Goal: Task Accomplishment & Management: Use online tool/utility

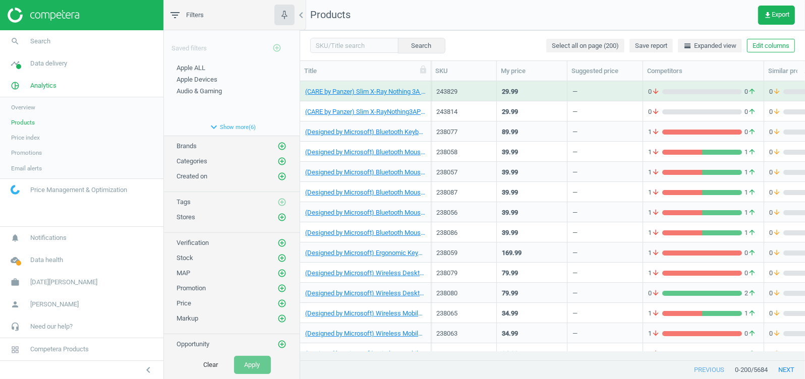
scroll to position [261, 495]
click at [34, 107] on span "Overview" at bounding box center [23, 107] width 24 height 8
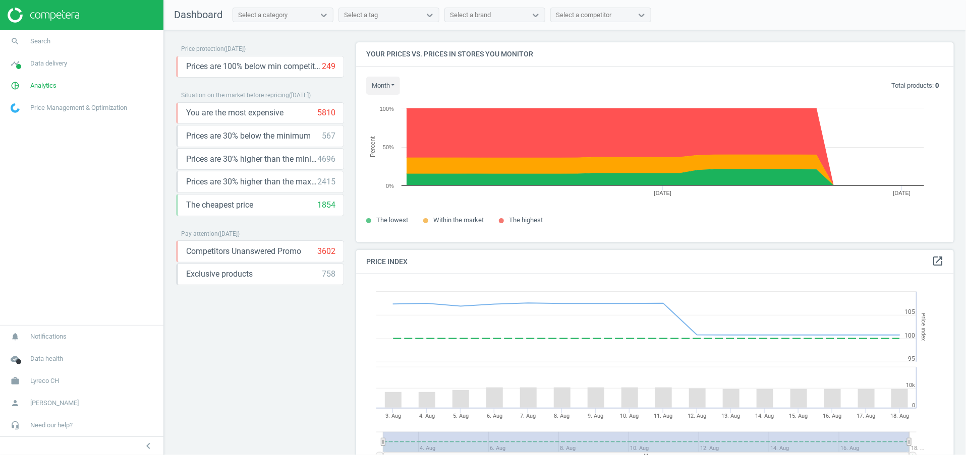
scroll to position [256, 610]
click at [21, 104] on span at bounding box center [15, 108] width 30 height 22
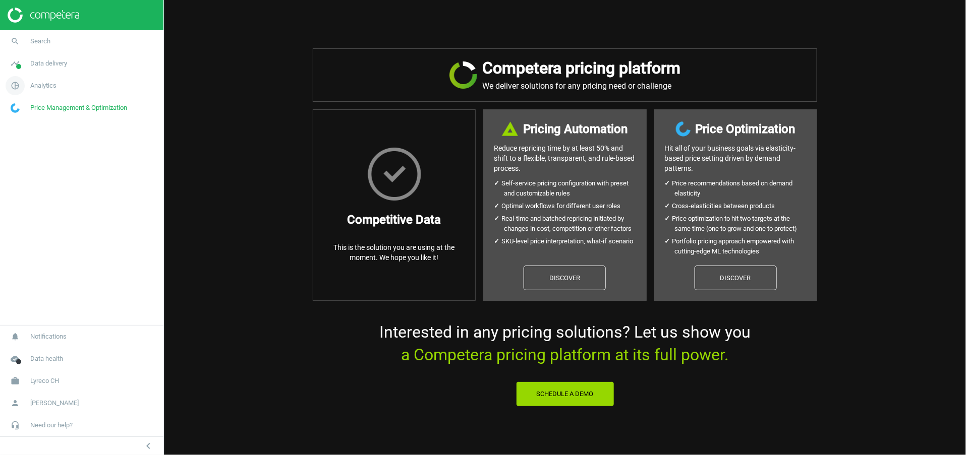
click at [46, 85] on span "Analytics" at bounding box center [43, 85] width 26 height 9
click at [28, 118] on link "Products" at bounding box center [81, 122] width 163 height 15
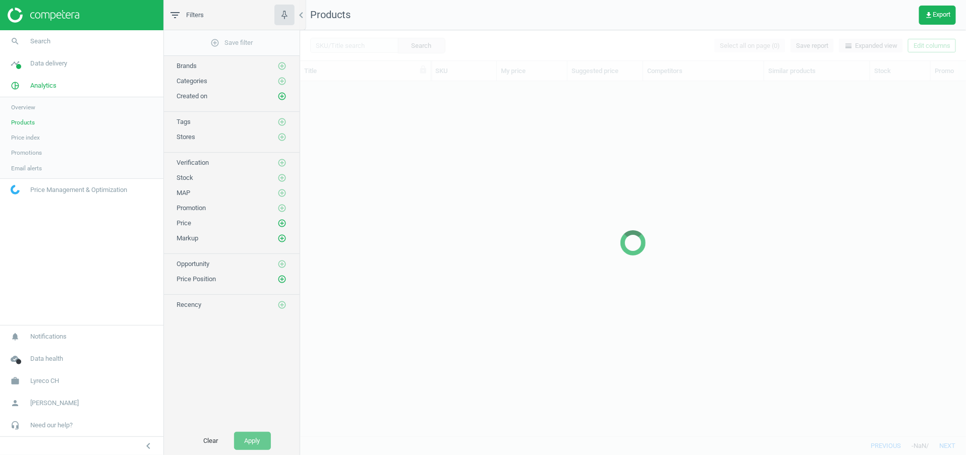
scroll to position [333, 654]
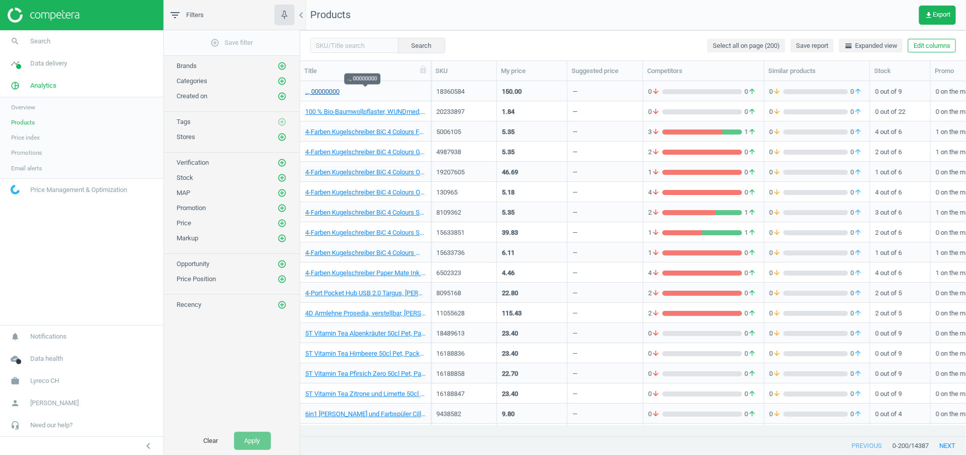
click at [330, 90] on link ".., 00000000" at bounding box center [322, 91] width 34 height 9
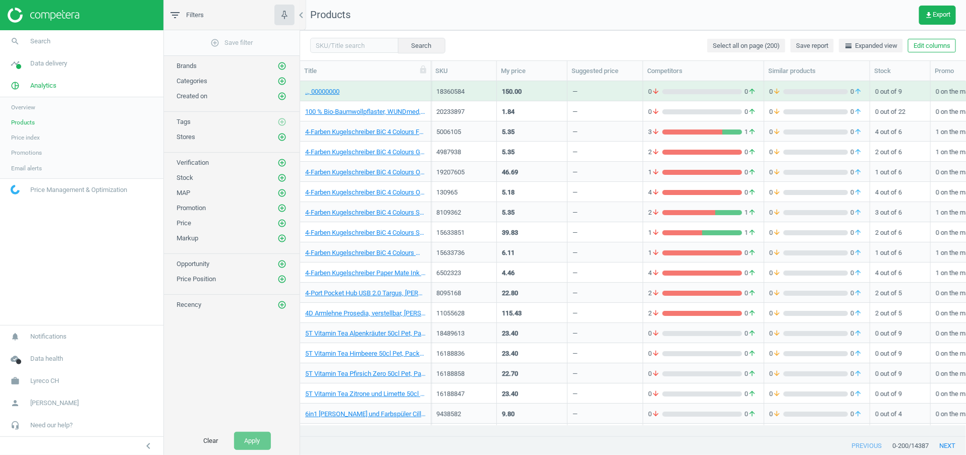
scroll to position [333, 654]
click at [344, 46] on input "text" at bounding box center [354, 45] width 88 height 15
paste input "10081371"
type input "10081371"
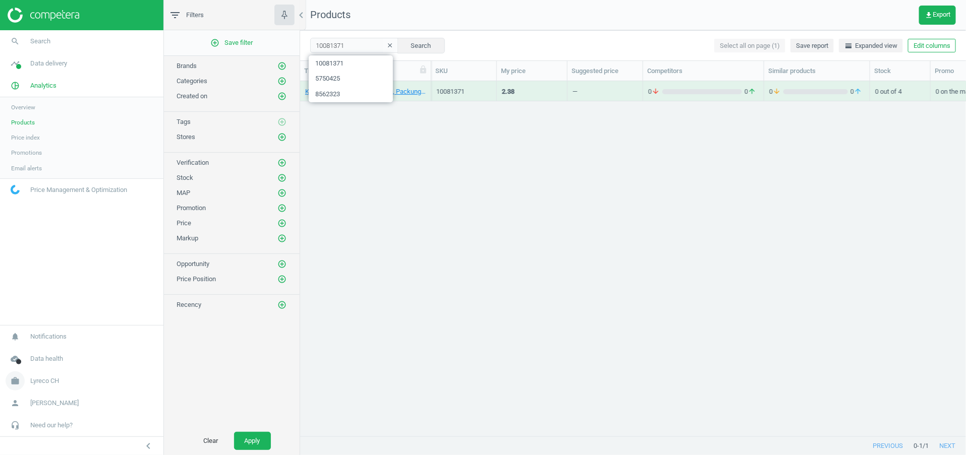
click at [66, 386] on link "work Lyreco CH" at bounding box center [81, 381] width 163 height 22
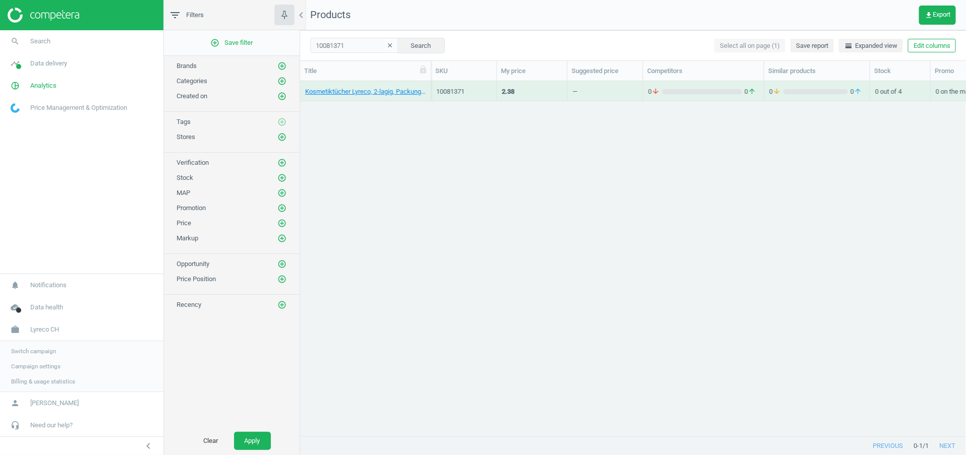
click at [45, 362] on link "Campaign settings" at bounding box center [81, 366] width 163 height 15
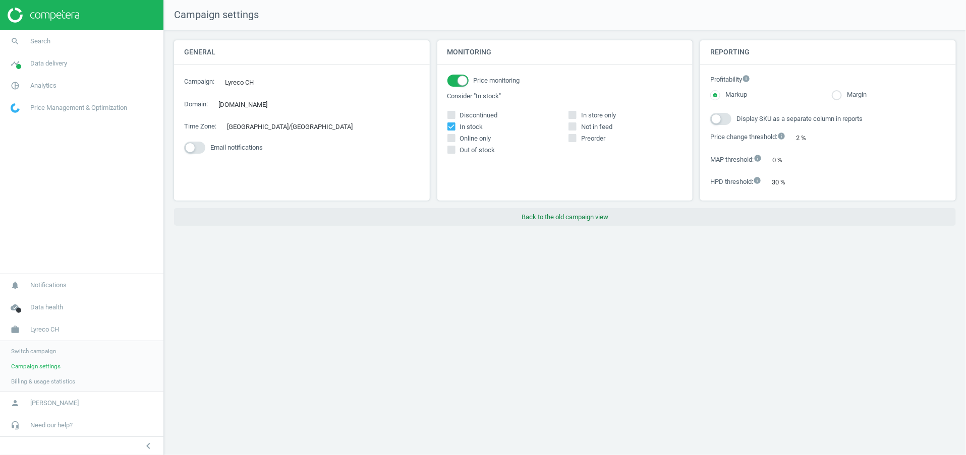
click at [543, 211] on button "Back to the old campaign view" at bounding box center [565, 217] width 782 height 18
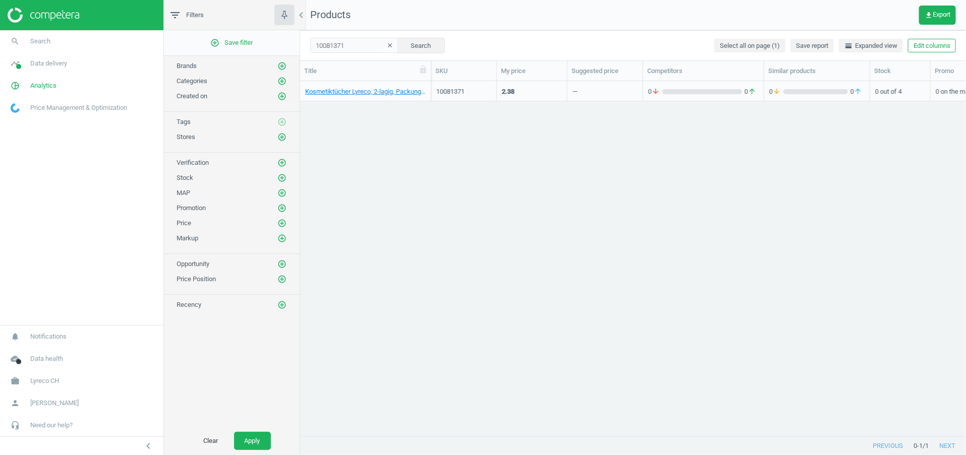
scroll to position [12, 12]
click at [47, 372] on link "work Lyreco CH" at bounding box center [81, 381] width 163 height 22
click at [53, 356] on span "Switch campaign" at bounding box center [33, 351] width 45 height 8
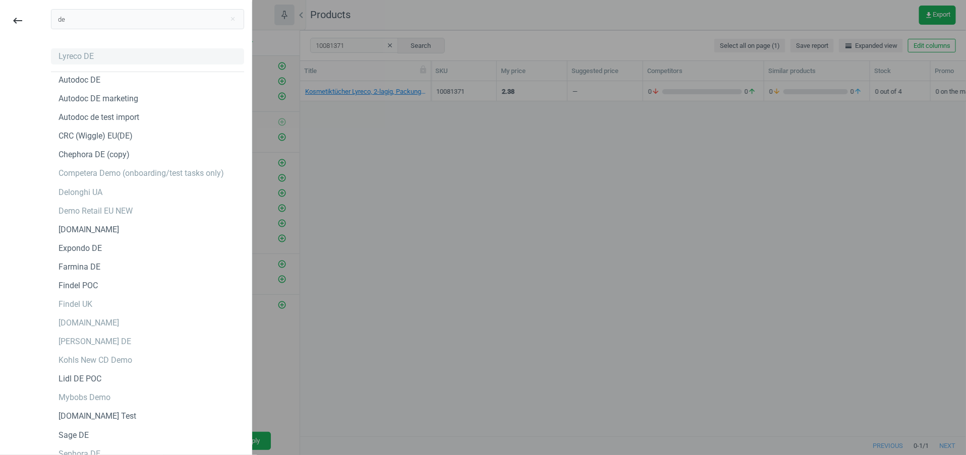
type input "de"
click at [80, 55] on div "Lyreco DE" at bounding box center [75, 56] width 35 height 11
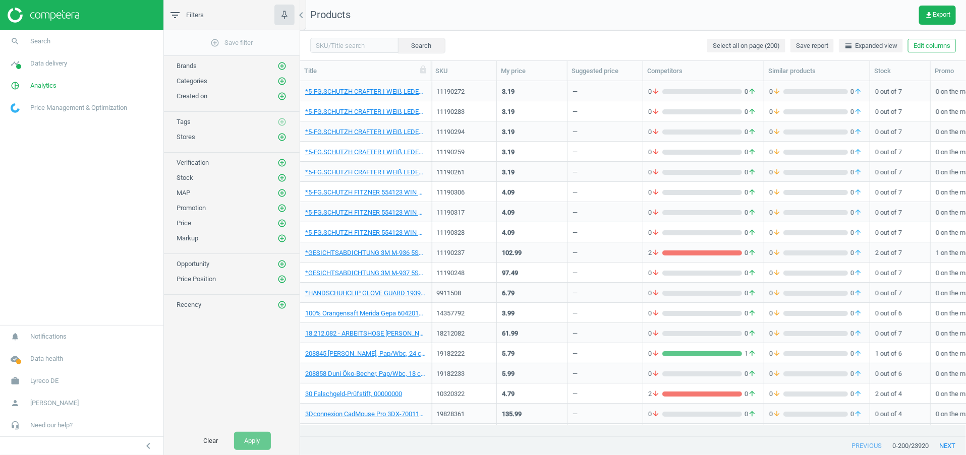
scroll to position [333, 654]
click at [354, 39] on input "text" at bounding box center [354, 45] width 88 height 15
type input "2515126"
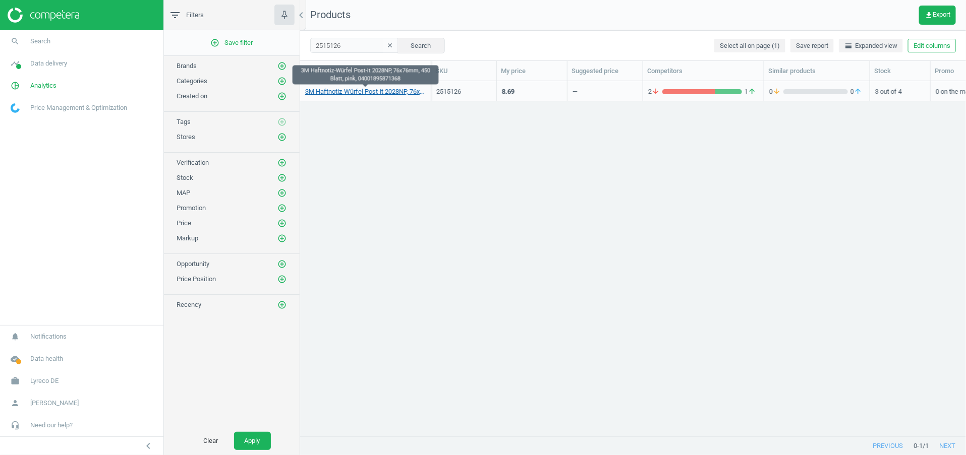
click at [365, 95] on link "3M Haftnotiz-Würfel Post-it 2028NP, 76x76mm, 450 Blatt, pink, 04001895871368" at bounding box center [365, 91] width 121 height 9
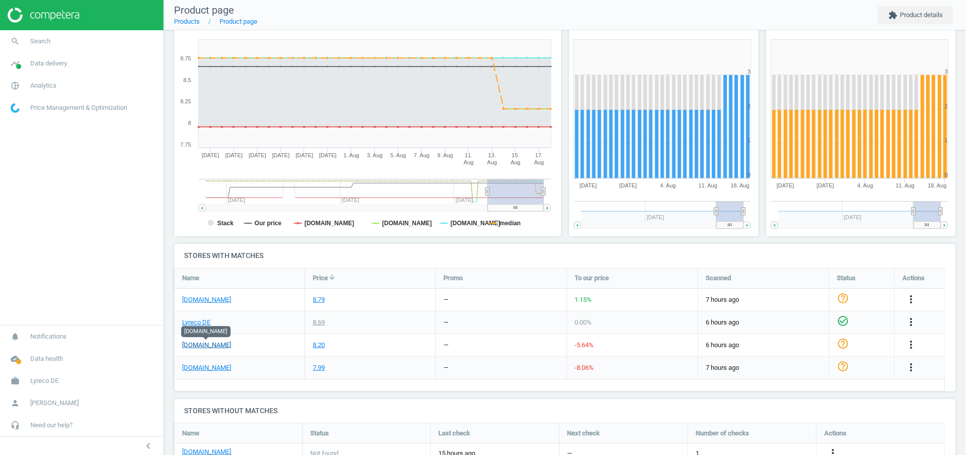
click at [216, 344] on link "otto-office.com" at bounding box center [206, 345] width 49 height 9
click at [325, 345] on div "8.20" at bounding box center [319, 345] width 12 height 9
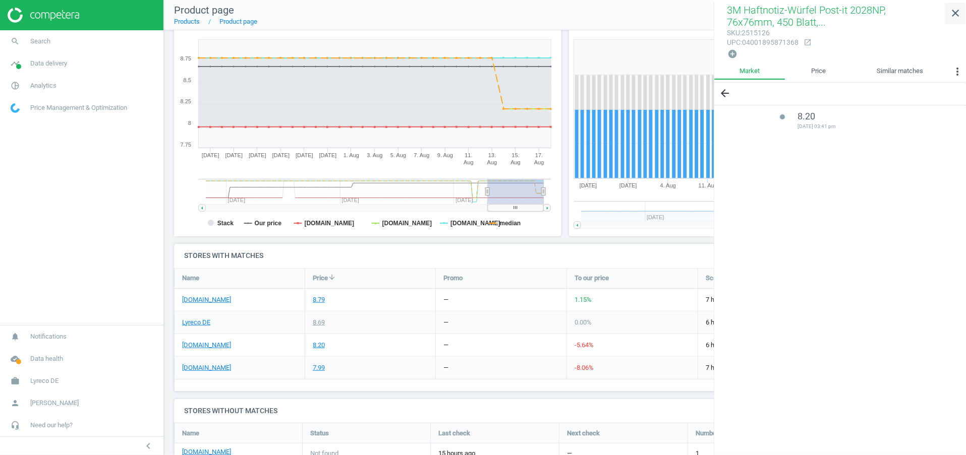
click at [955, 13] on icon "close" at bounding box center [955, 13] width 12 height 12
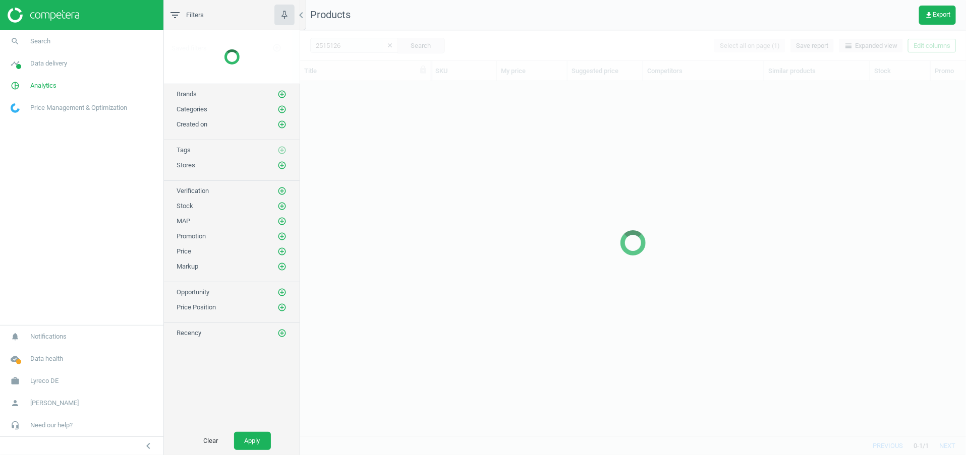
scroll to position [333, 654]
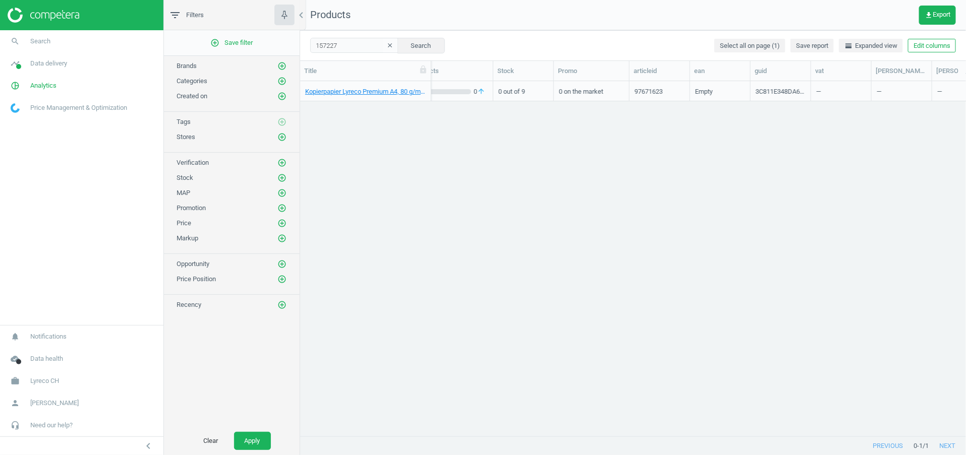
scroll to position [0, 377]
click at [918, 41] on button "Edit columns" at bounding box center [932, 46] width 48 height 14
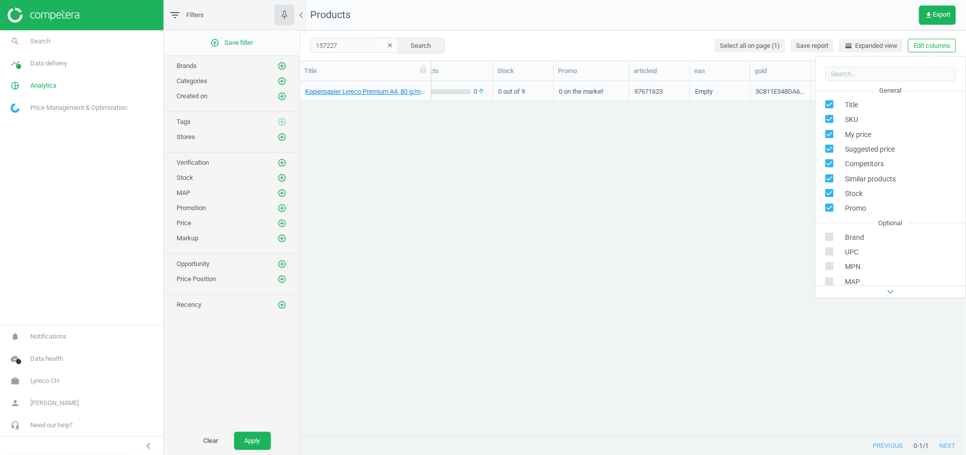
scroll to position [137, 0]
click at [829, 156] on input "checkbox" at bounding box center [829, 159] width 7 height 7
checkbox input "true"
click at [730, 160] on div "Kopierpapier Lyreco Premium A4, 80 g/m2, [PERSON_NAME], Box à 5 x 500 [PERSON_N…" at bounding box center [633, 253] width 666 height 344
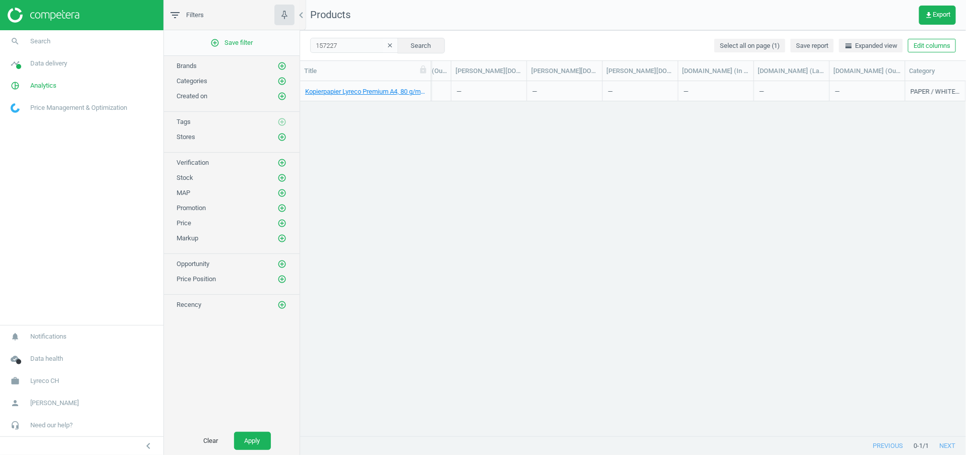
scroll to position [0, 13233]
click at [25, 92] on span "pie_chart_outlined" at bounding box center [15, 86] width 30 height 22
click at [50, 64] on span "Data delivery" at bounding box center [48, 63] width 37 height 9
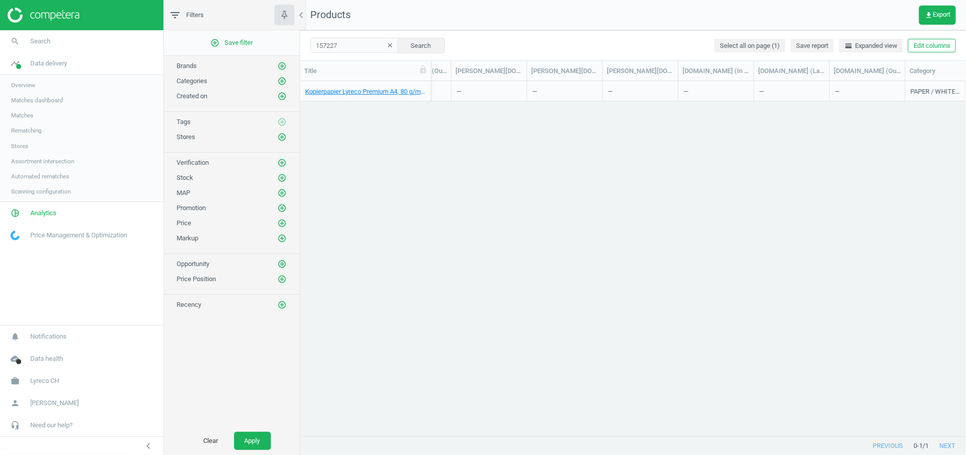
click at [52, 161] on span "Assortment intersection" at bounding box center [42, 161] width 63 height 8
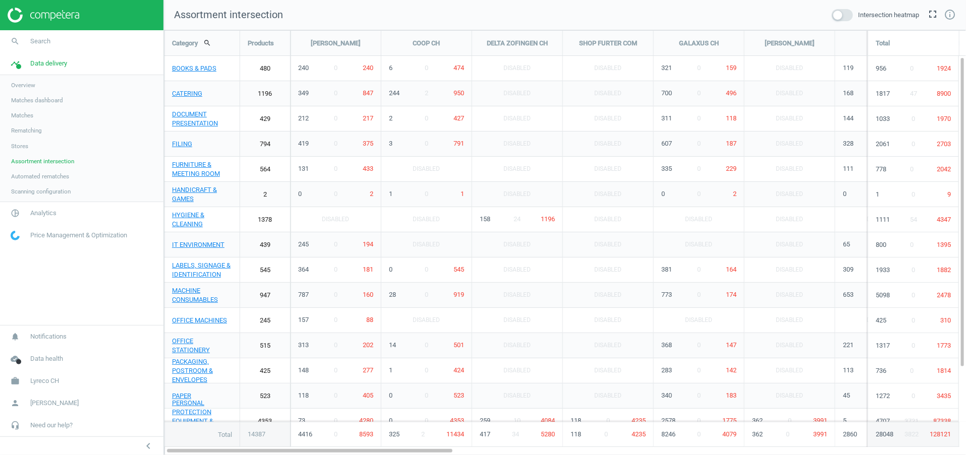
scroll to position [448, 826]
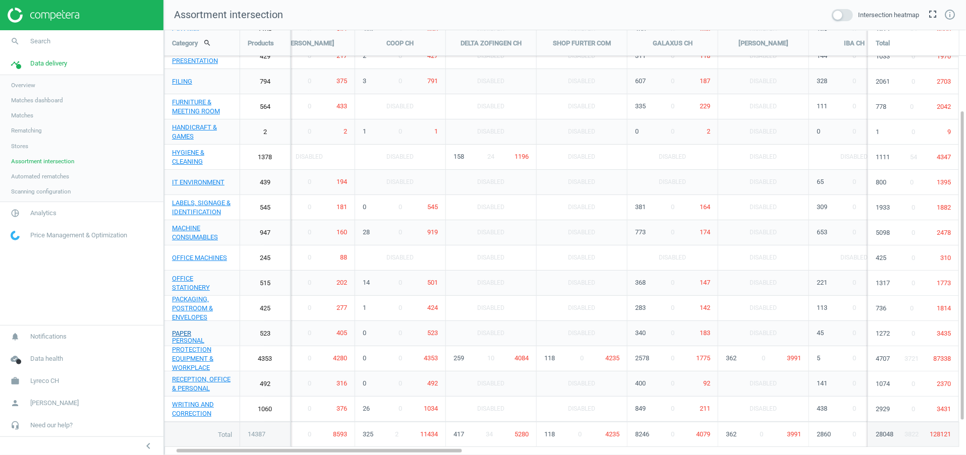
click at [187, 332] on link "PAPER" at bounding box center [201, 333] width 75 height 25
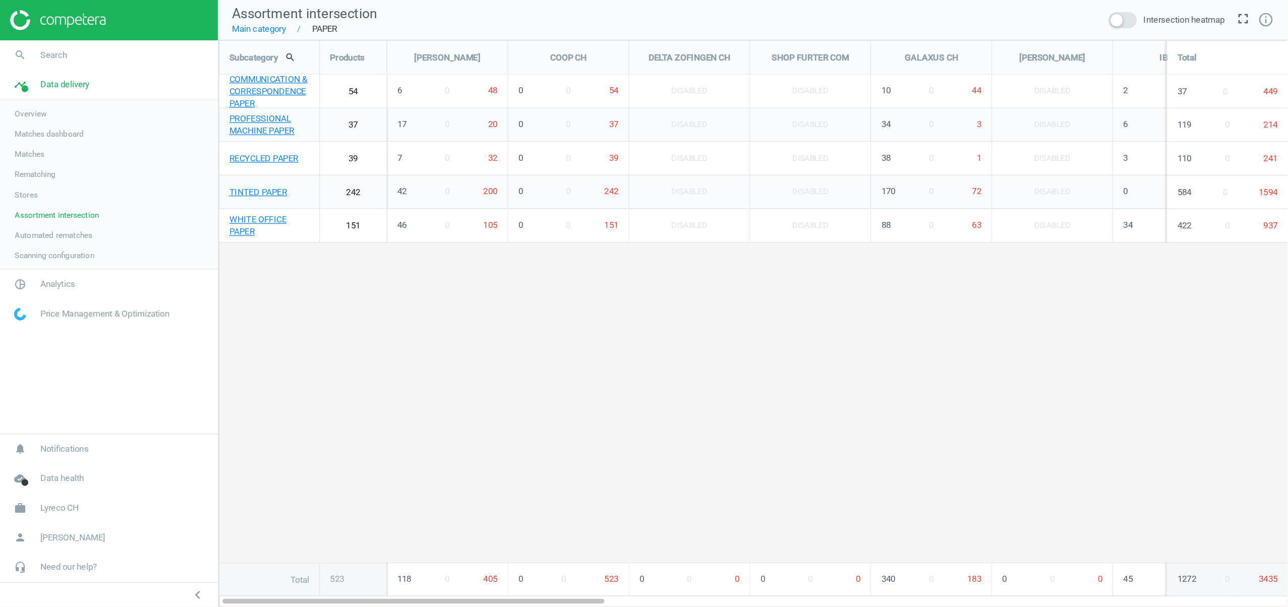
scroll to position [448, 826]
drag, startPoint x: 301, startPoint y: 31, endPoint x: 928, endPoint y: 205, distance: 651.7
click at [928, 205] on div "Subcategory search Products [PERSON_NAME] COOP CH DELTA ZOFINGEN CH SHOP FURTER…" at bounding box center [564, 239] width 801 height 417
click at [822, 226] on div "Subcategory search Products [PERSON_NAME] COOP CH DELTA ZOFINGEN CH SHOP FURTER…" at bounding box center [564, 239] width 801 height 417
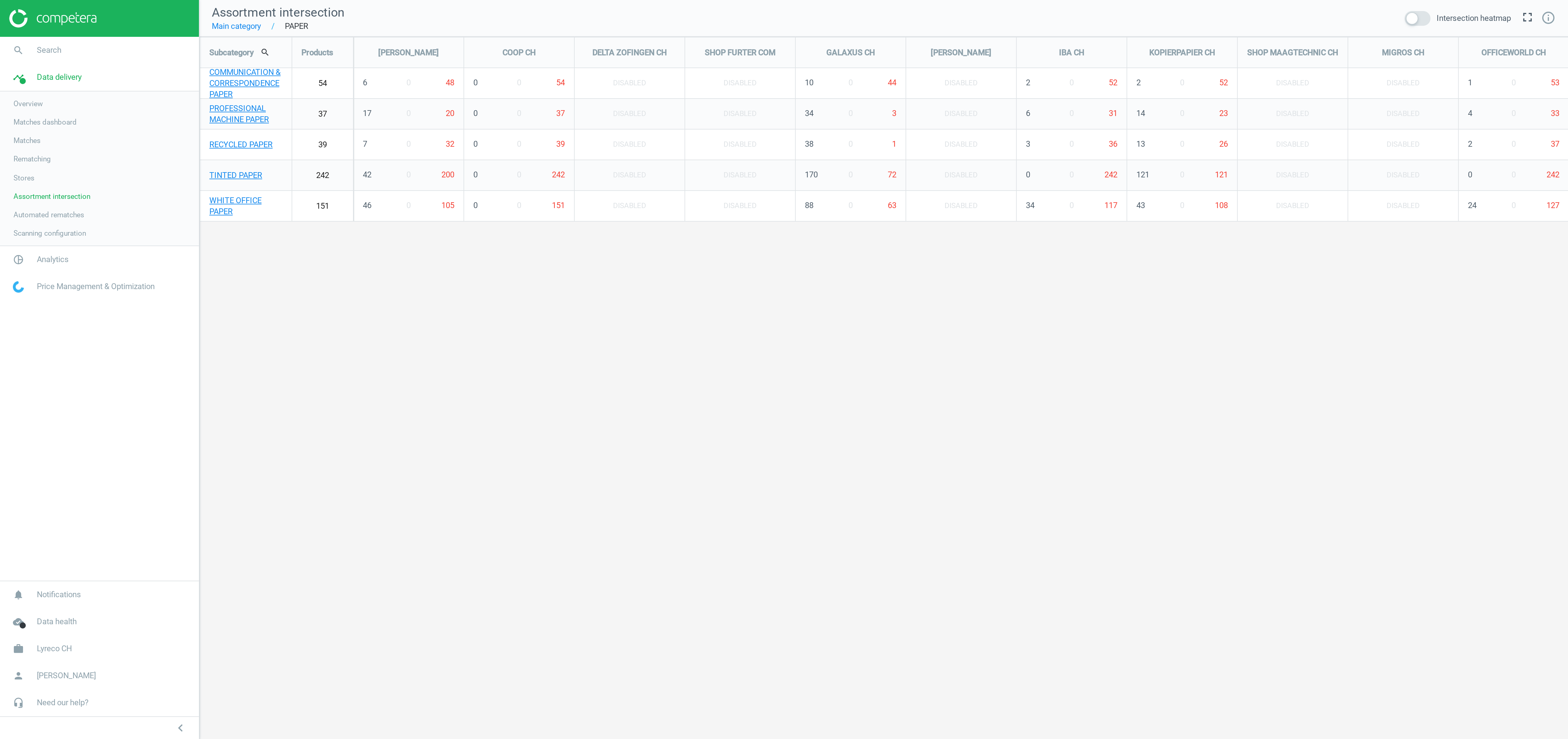
scroll to position [735, 1483]
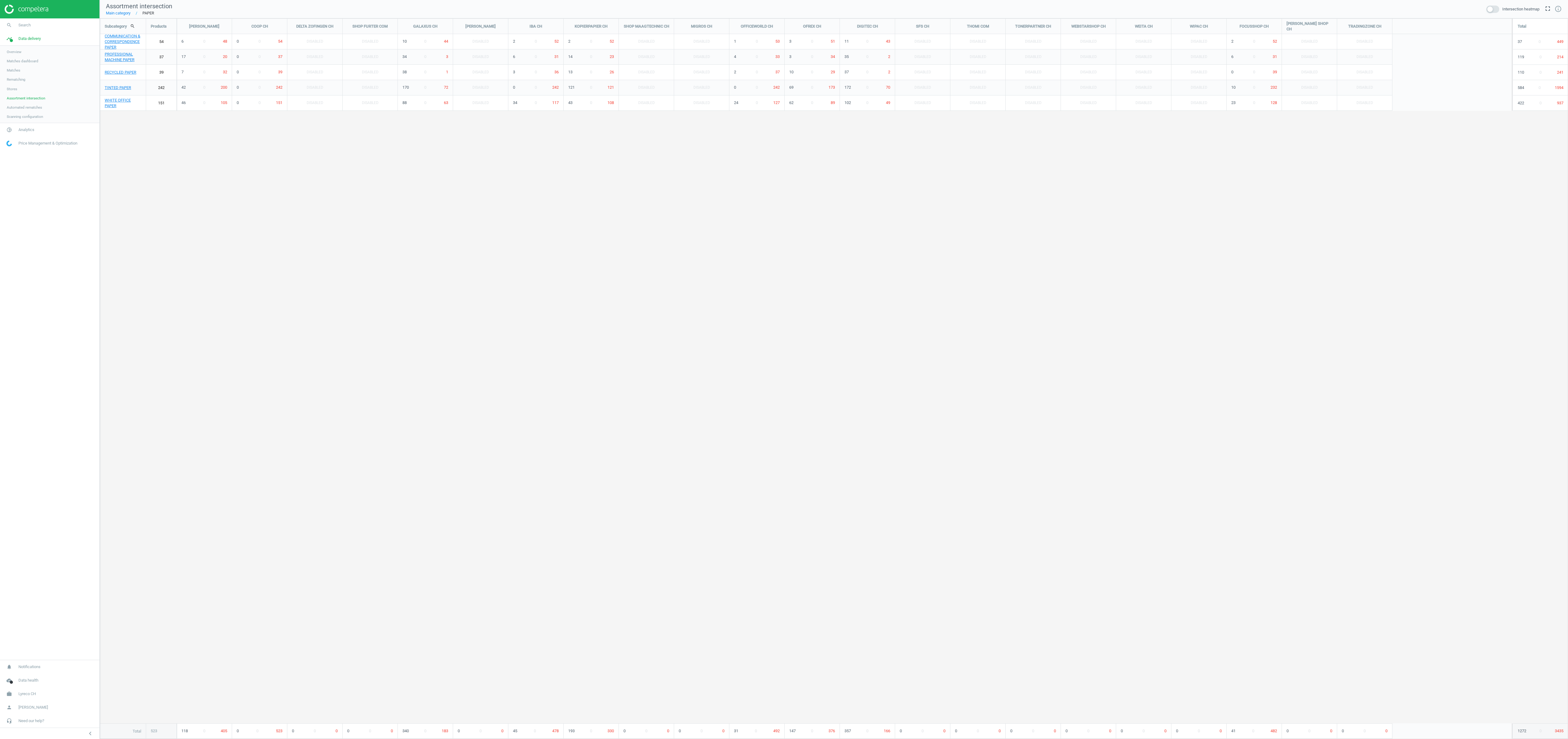
click at [19, 70] on span "Matches" at bounding box center [13, 70] width 13 height 5
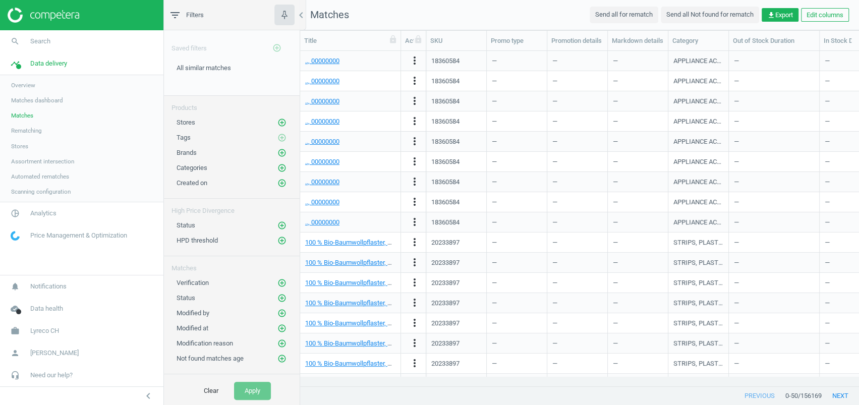
scroll to position [315, 548]
click at [41, 212] on span "Analytics" at bounding box center [43, 213] width 26 height 9
click at [27, 123] on span "Products" at bounding box center [23, 123] width 24 height 8
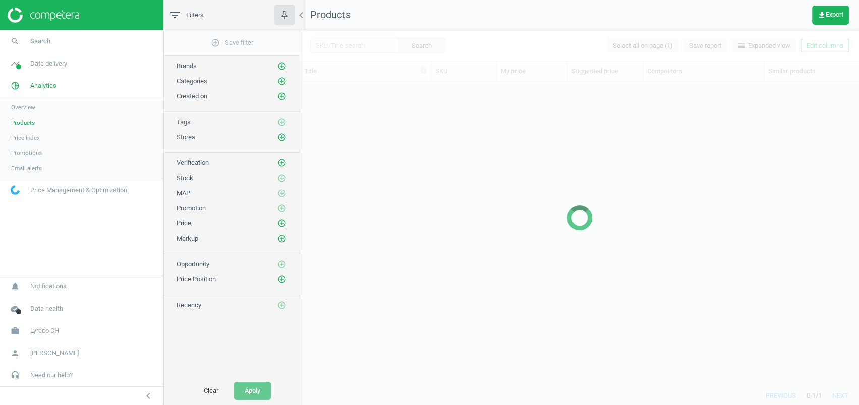
scroll to position [284, 548]
click at [336, 39] on div at bounding box center [579, 217] width 559 height 375
click at [339, 44] on input "text" at bounding box center [354, 45] width 88 height 15
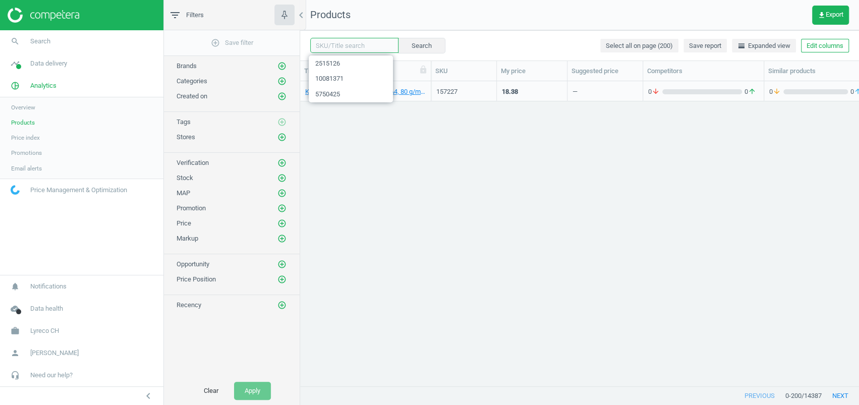
click at [343, 47] on input "text" at bounding box center [354, 45] width 88 height 15
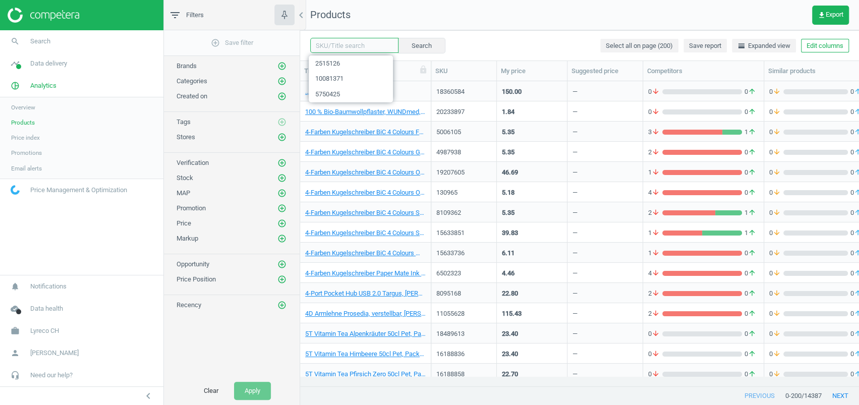
paste input "157796"
click at [428, 42] on button "Search" at bounding box center [420, 45] width 47 height 15
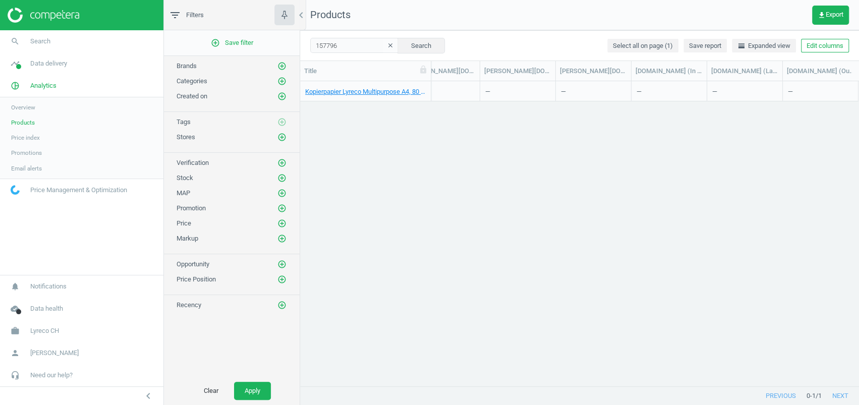
scroll to position [0, 13340]
click at [819, 48] on button "Edit columns" at bounding box center [825, 46] width 48 height 14
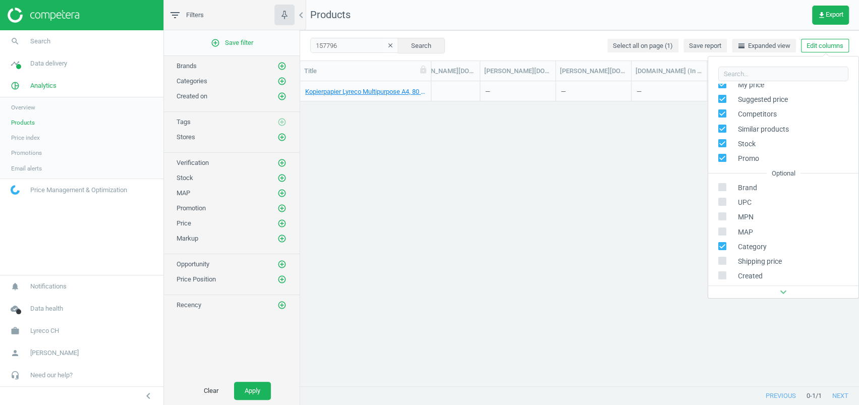
scroll to position [0, 0]
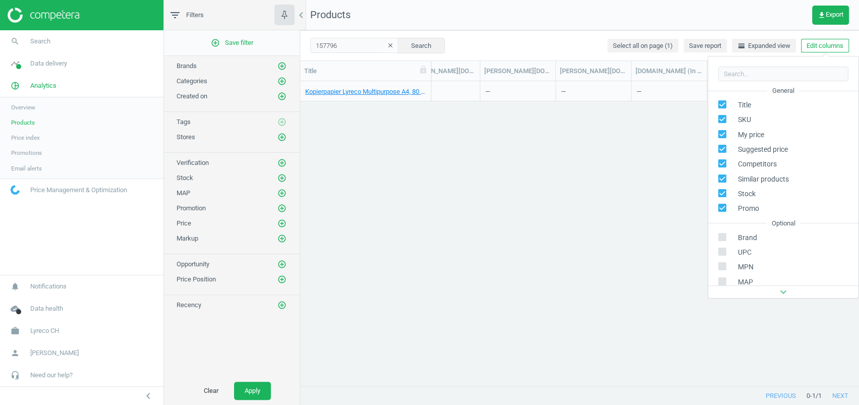
click at [587, 120] on div "Kopierpapier Lyreco Multipurpose A4, 80 g/m2, [PERSON_NAME], Box à 5x500 [PERSO…" at bounding box center [579, 228] width 559 height 295
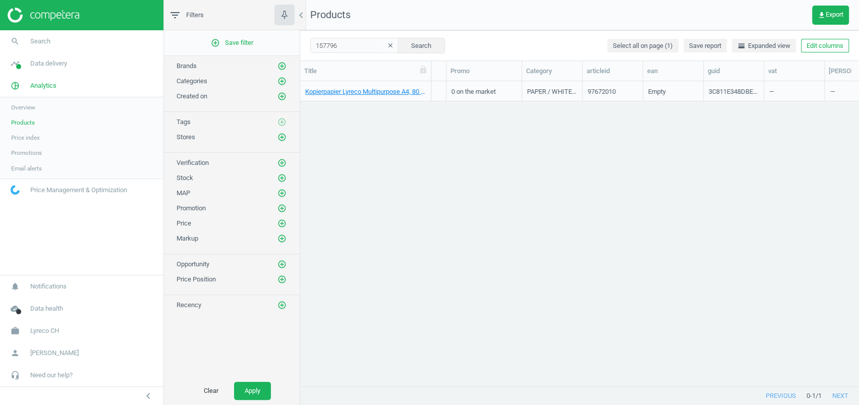
scroll to position [0, 483]
click at [325, 46] on input "157796" at bounding box center [354, 45] width 88 height 15
paste input "9337"
type input "159337"
